Goal: Find contact information: Find contact information

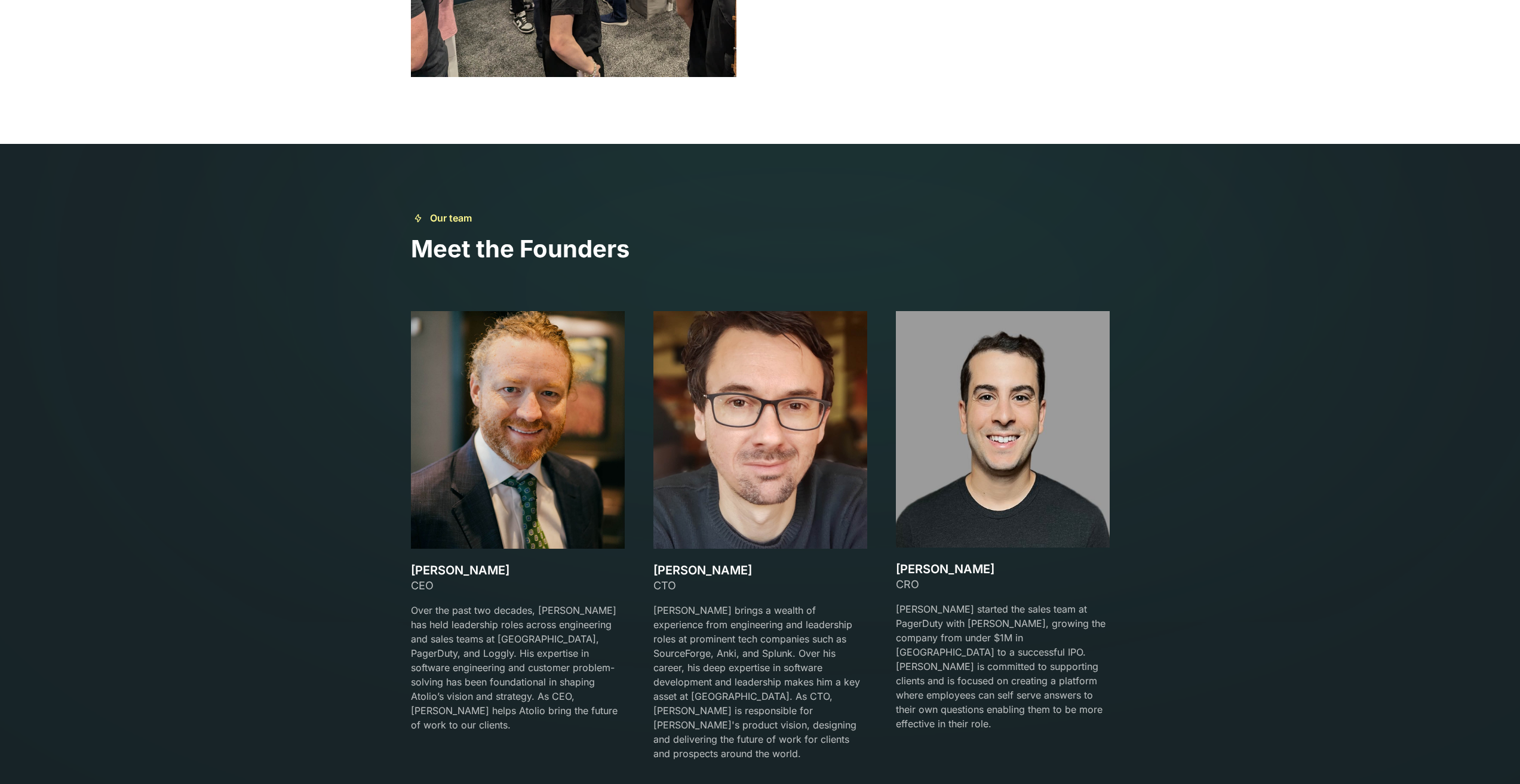
scroll to position [1851, 0]
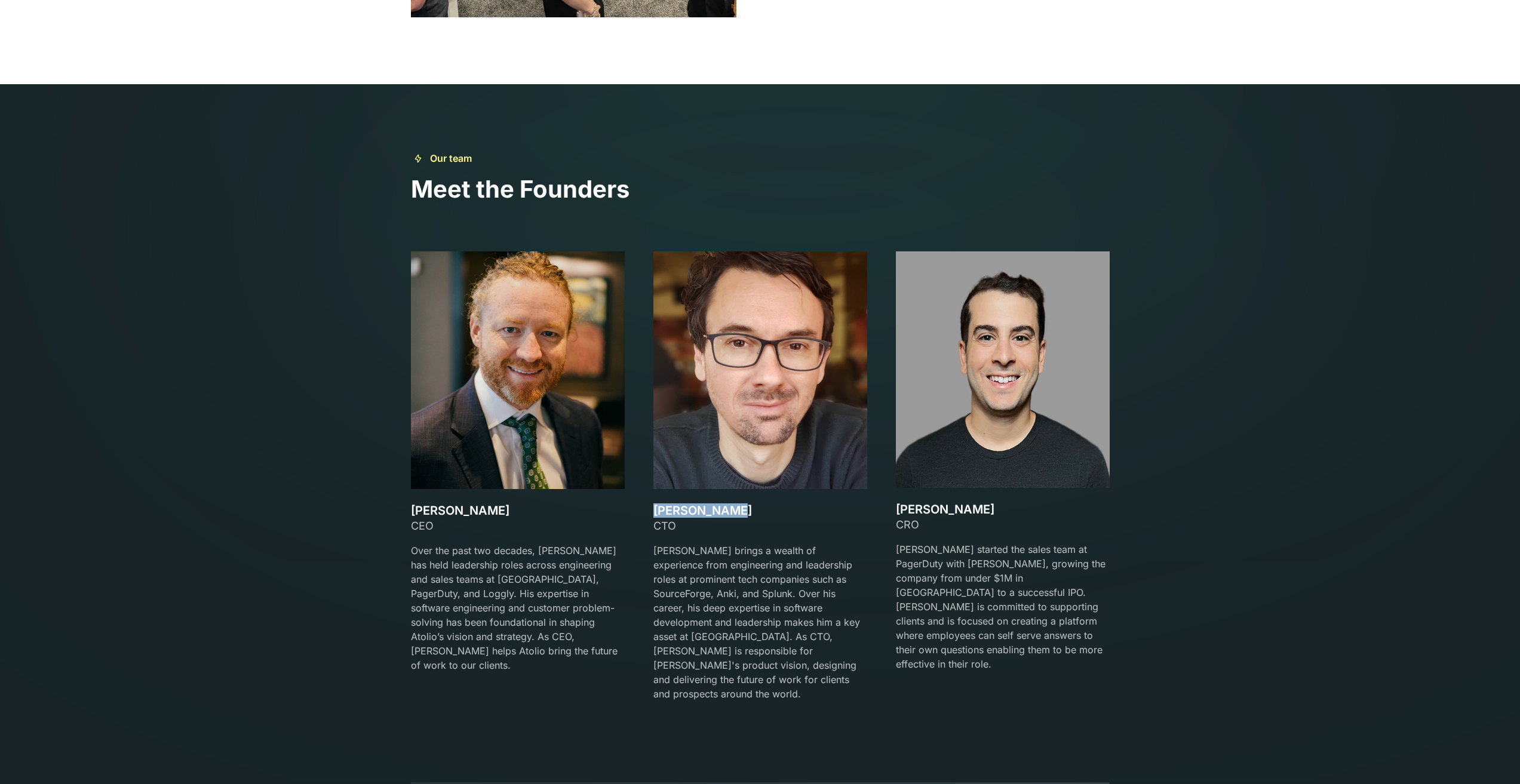
drag, startPoint x: 741, startPoint y: 509, endPoint x: 648, endPoint y: 511, distance: 93.0
click at [648, 511] on div "[PERSON_NAME] CEO Over the past two decades, [PERSON_NAME] has held leadership …" at bounding box center [760, 483] width 699 height 464
copy h3 "[PERSON_NAME]"
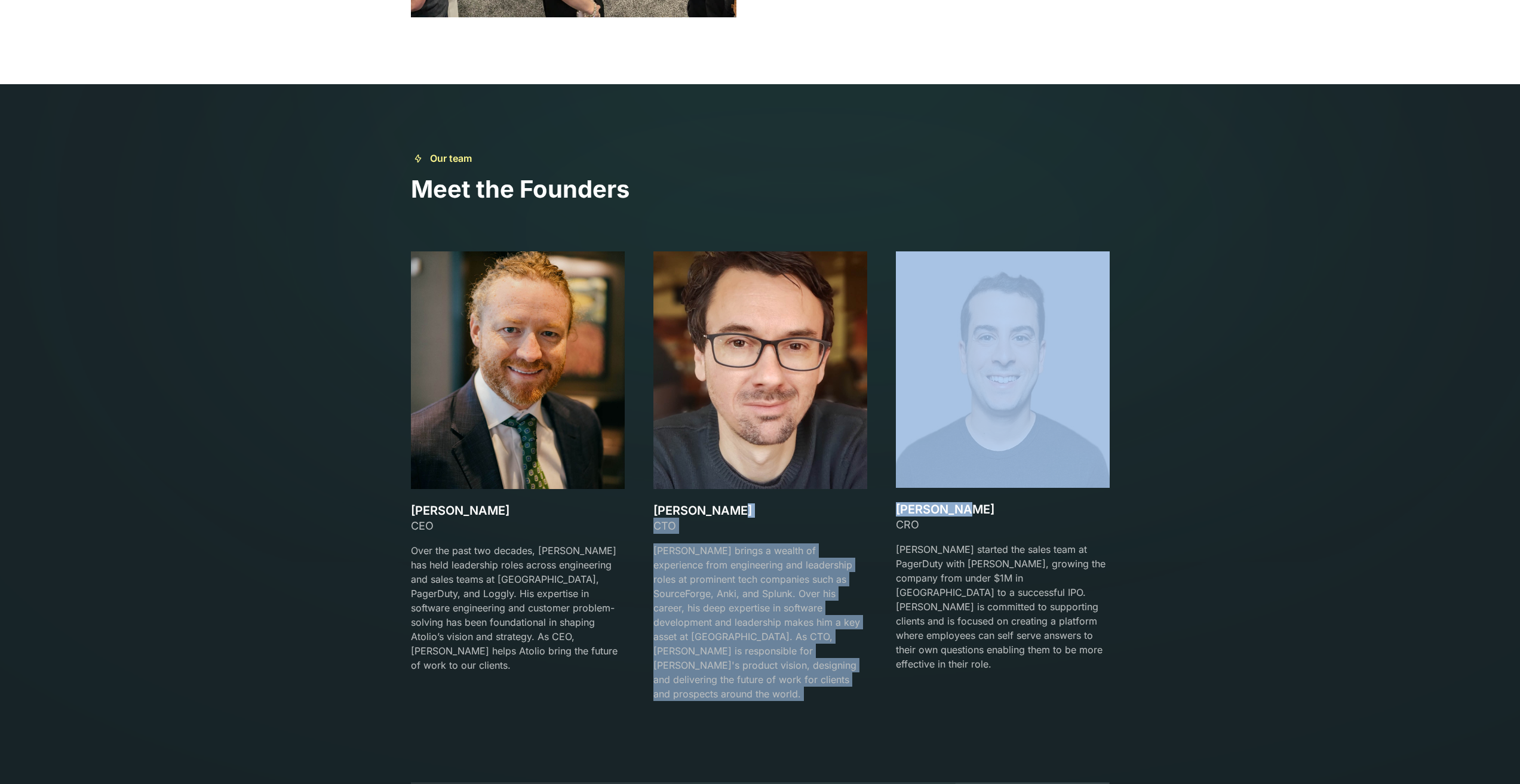
drag, startPoint x: 978, startPoint y: 506, endPoint x: 877, endPoint y: 498, distance: 101.3
click at [877, 498] on div "[PERSON_NAME] CEO Over the past two decades, [PERSON_NAME] has held leadership …" at bounding box center [760, 483] width 699 height 464
copy div "CTO [PERSON_NAME] brings a wealth of experience from engineering and leadership…"
click at [954, 525] on div "CRO" at bounding box center [1003, 525] width 214 height 16
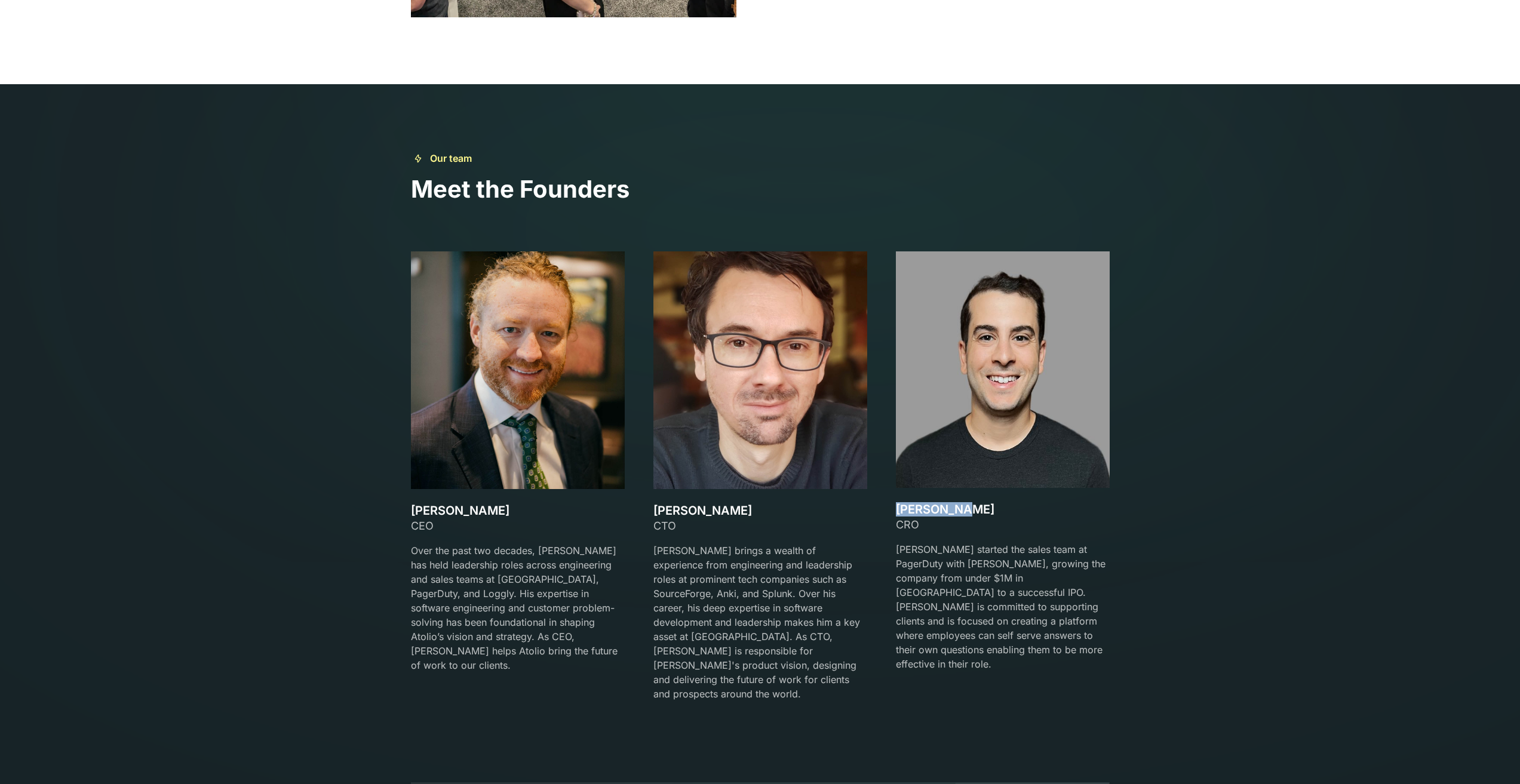
drag, startPoint x: 960, startPoint y: 509, endPoint x: 890, endPoint y: 508, distance: 70.0
click at [890, 508] on div "[PERSON_NAME] CEO Over the past two decades, [PERSON_NAME] has held leadership …" at bounding box center [760, 483] width 699 height 464
copy h3 "[PERSON_NAME]"
